Goal: Browse casually

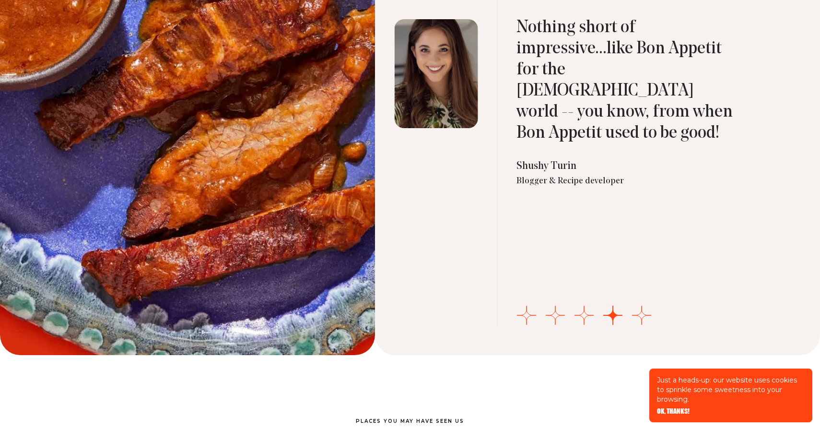
scroll to position [3223, 0]
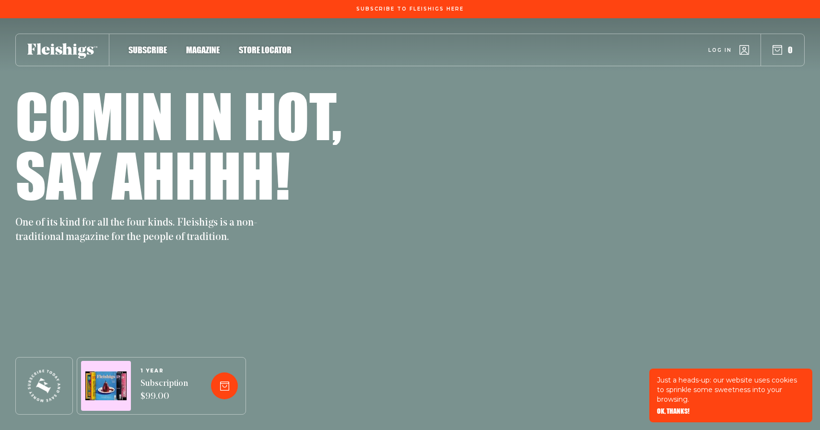
scroll to position [3223, 0]
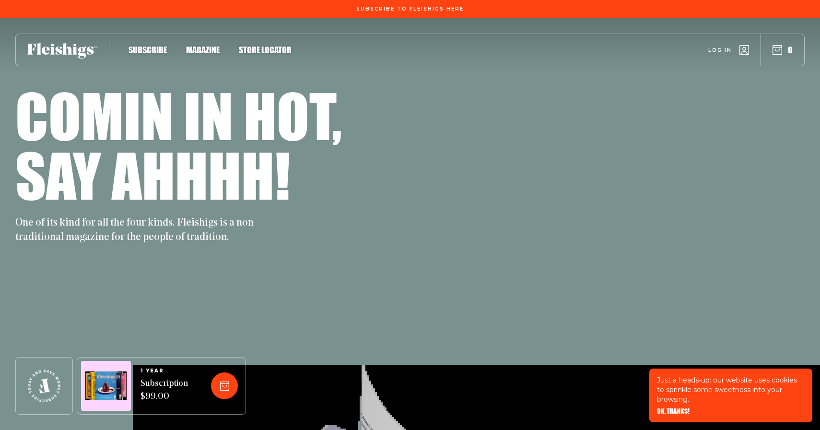
scroll to position [2664, 0]
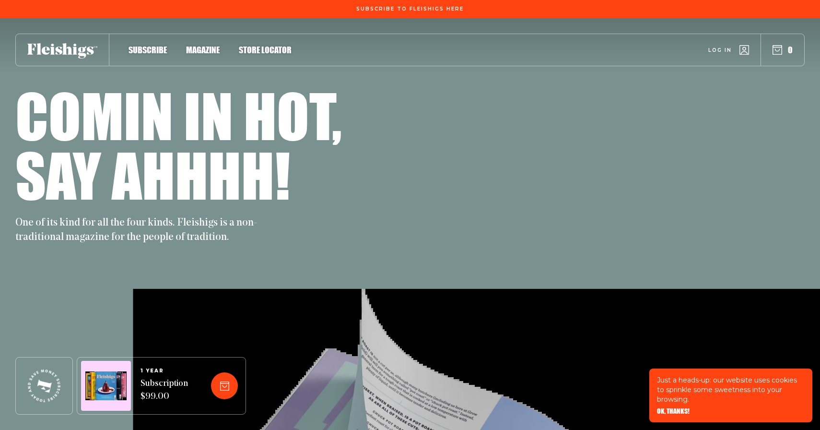
scroll to position [2177, 0]
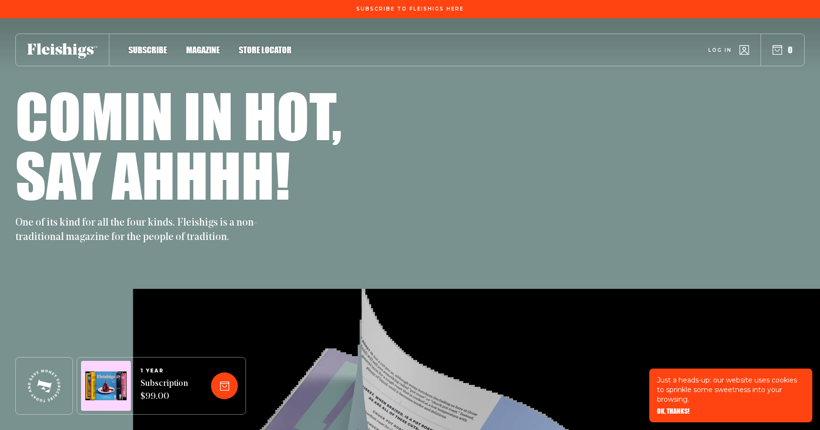
scroll to position [2177, 0]
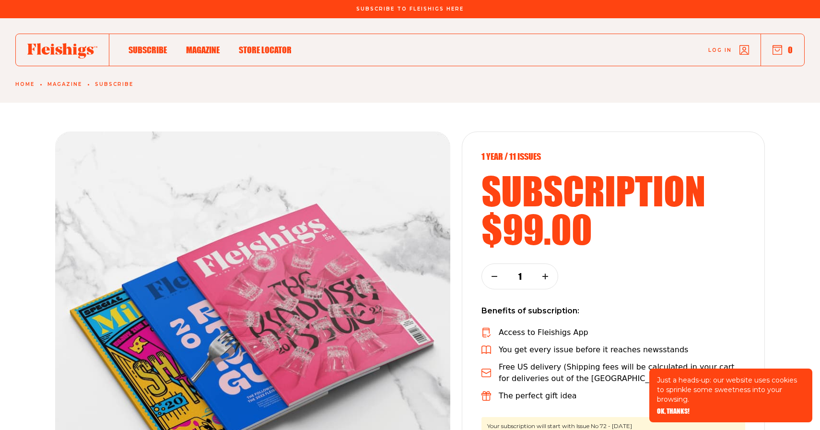
scroll to position [1985, 0]
click at [62, 45] on icon at bounding box center [62, 50] width 70 height 15
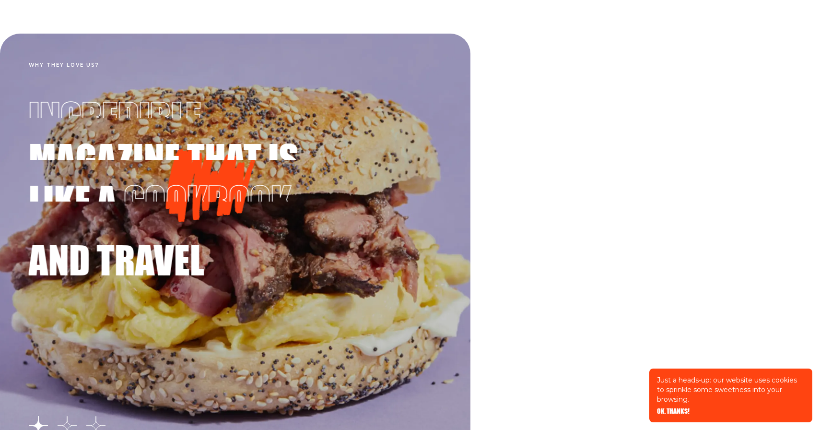
scroll to position [1802, 0]
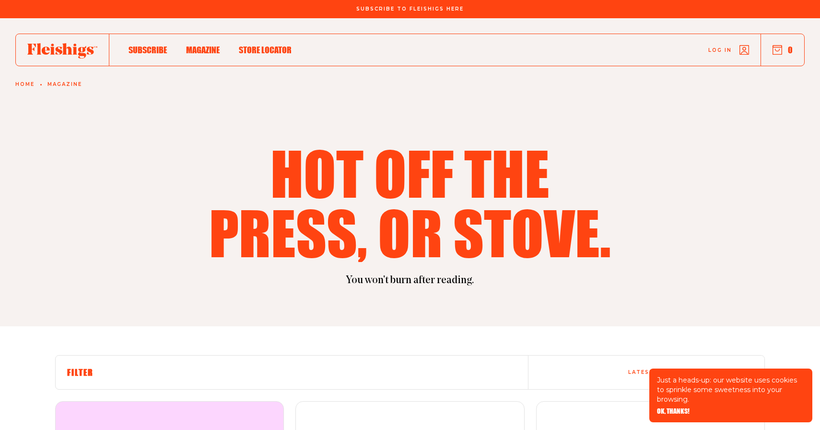
click at [32, 55] on icon at bounding box center [62, 50] width 70 height 15
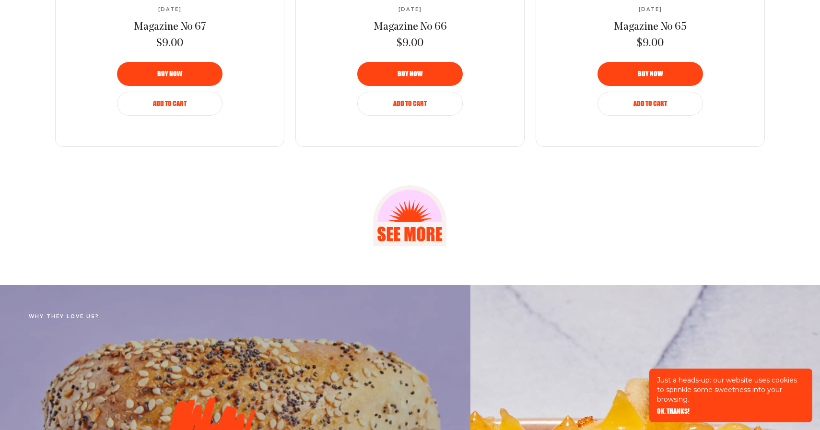
scroll to position [1381, 0]
